Goal: Task Accomplishment & Management: Complete application form

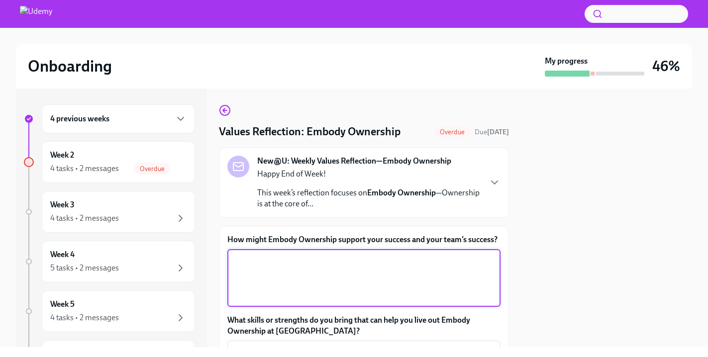
click at [275, 264] on textarea "How might Embody Ownership support your success and your team’s success?" at bounding box center [363, 278] width 261 height 48
paste textarea "By owning my work fully, I can keep campaigns moving smoothly and make sure not…"
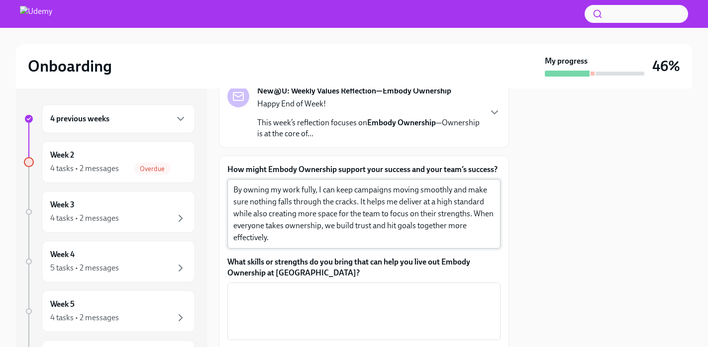
scroll to position [71, 0]
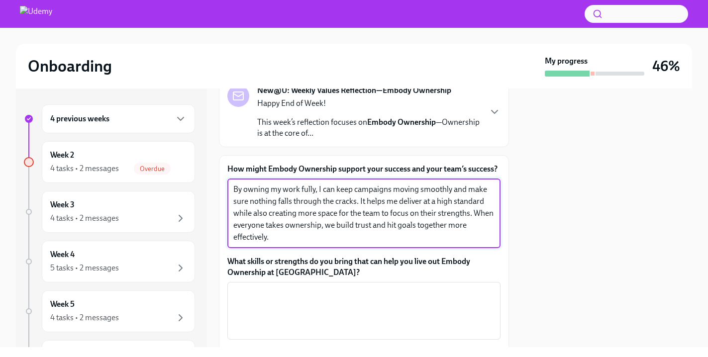
paste textarea "I’m proactive and detail-oriented, which helps me manage influencer campaigns e…"
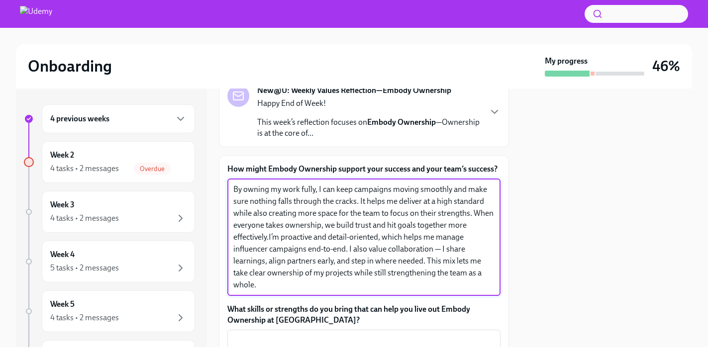
type textarea "By owning my work fully, I can keep campaigns moving smoothly and make sure not…"
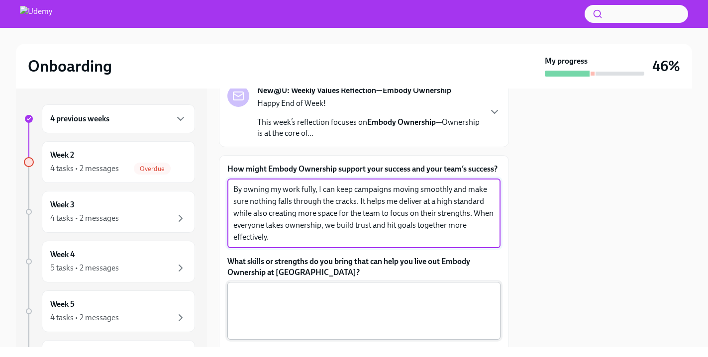
click at [326, 308] on textarea "What skills or strengths do you bring that can help you live out Embody Ownersh…" at bounding box center [363, 311] width 261 height 48
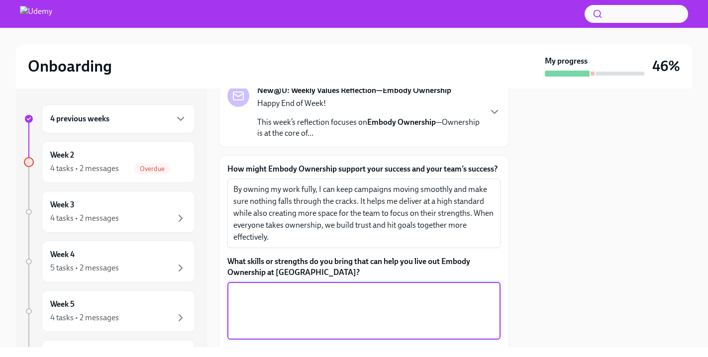
paste textarea "I’m proactive and detail-oriented, which helps me manage influencer campaigns e…"
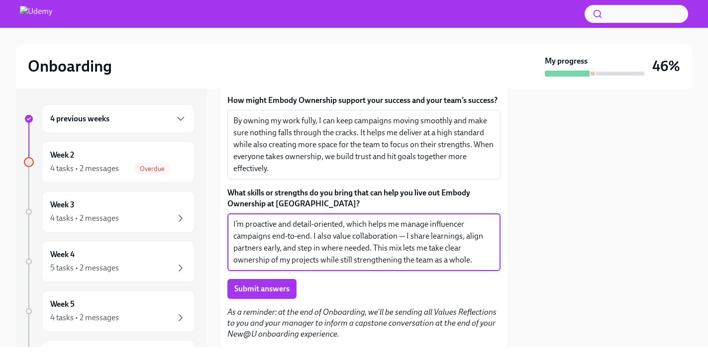
scroll to position [154, 0]
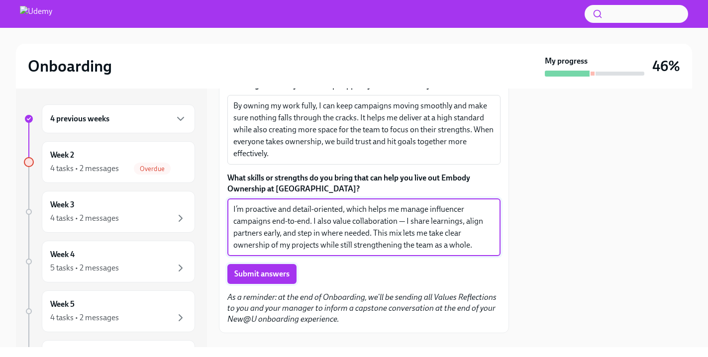
type textarea "I’m proactive and detail-oriented, which helps me manage influencer campaigns e…"
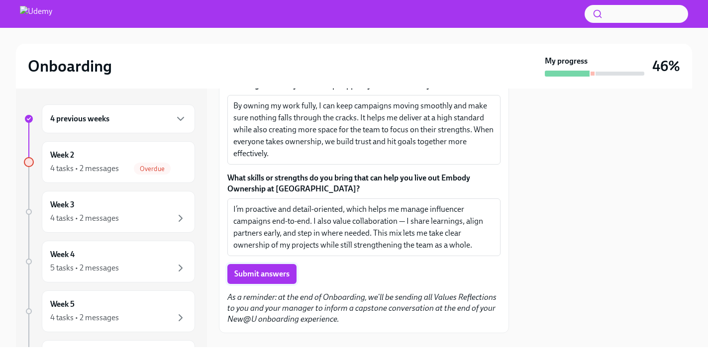
click at [276, 279] on button "Submit answers" at bounding box center [261, 274] width 69 height 20
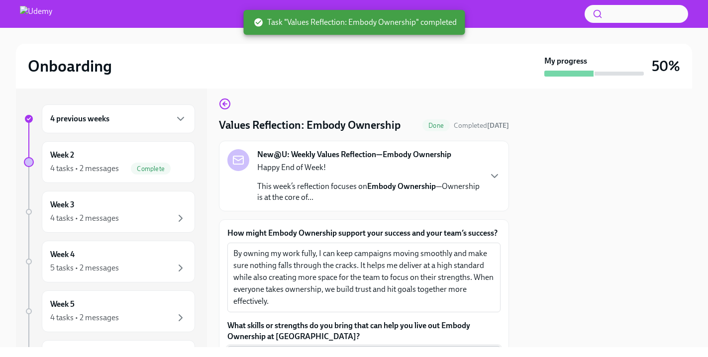
scroll to position [0, 0]
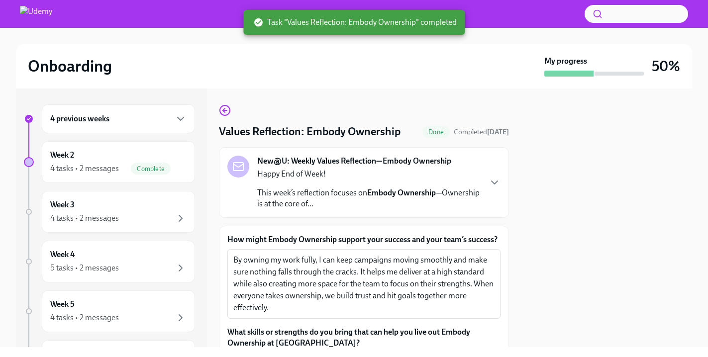
click at [444, 132] on span "Done" at bounding box center [435, 131] width 27 height 7
